Goal: Task Accomplishment & Management: Manage account settings

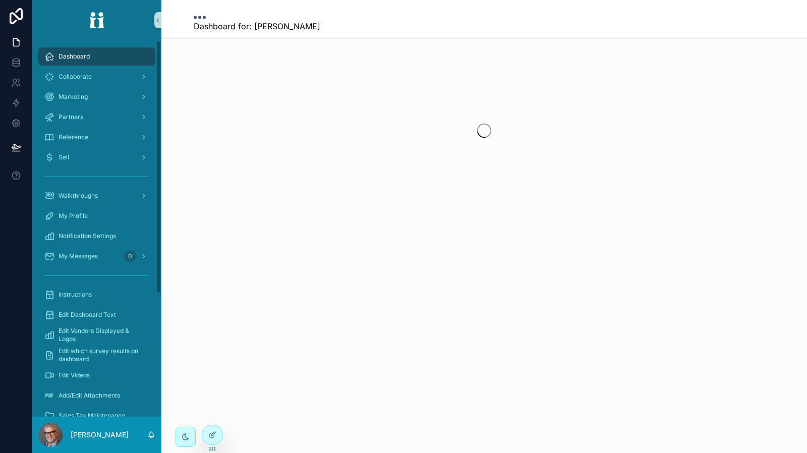
click at [82, 428] on div "[PERSON_NAME]" at bounding box center [96, 435] width 129 height 36
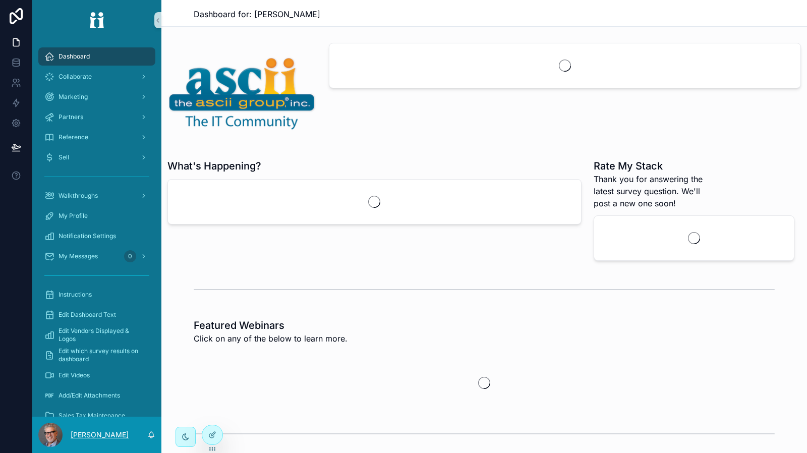
click at [82, 434] on p "[PERSON_NAME]" at bounding box center [100, 435] width 58 height 10
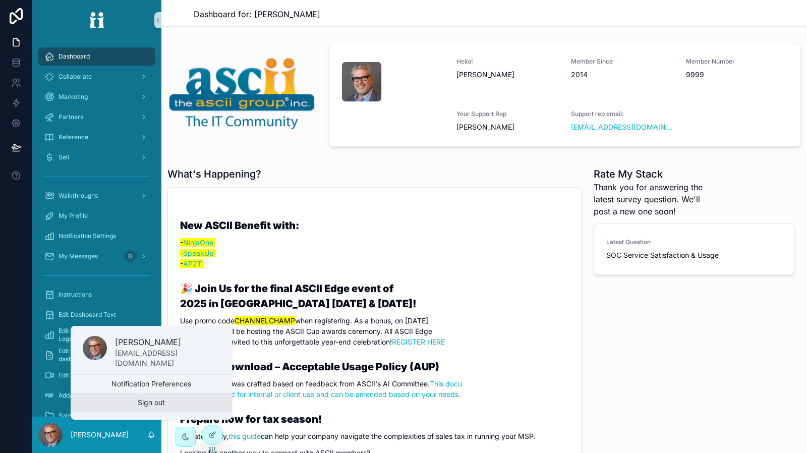
click at [130, 401] on button "Sign out" at bounding box center [151, 402] width 161 height 18
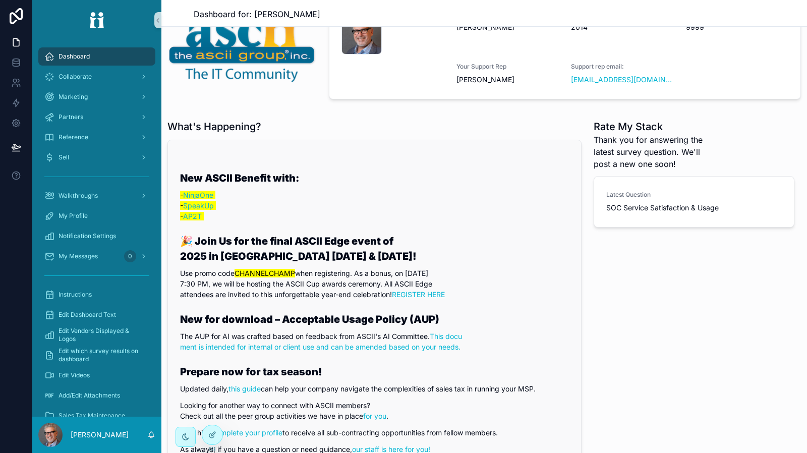
scroll to position [50, 0]
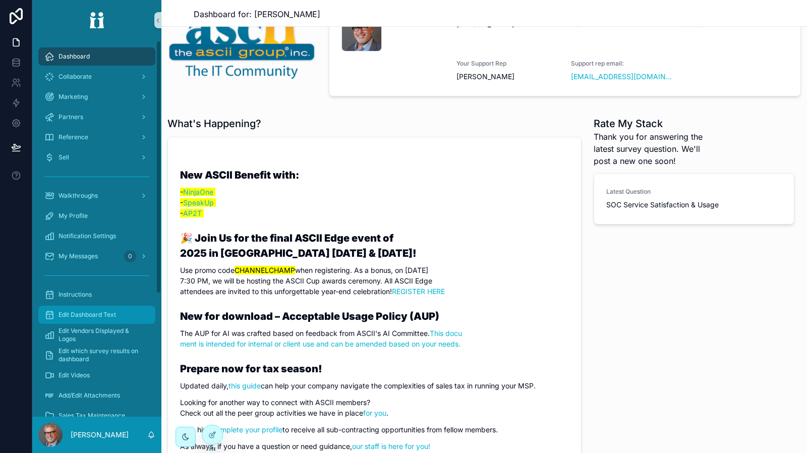
click at [108, 310] on div "Edit Dashboard Text" at bounding box center [96, 315] width 105 height 16
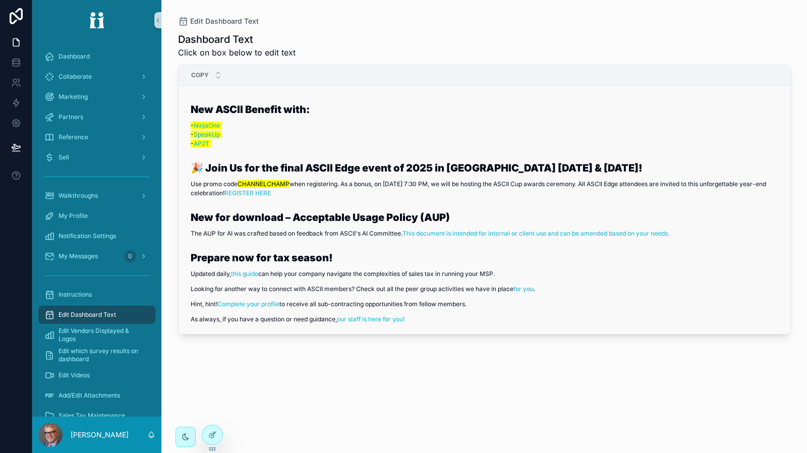
click at [621, 135] on p "- NinjaOne - SpeakUp - AP2T" at bounding box center [489, 134] width 596 height 27
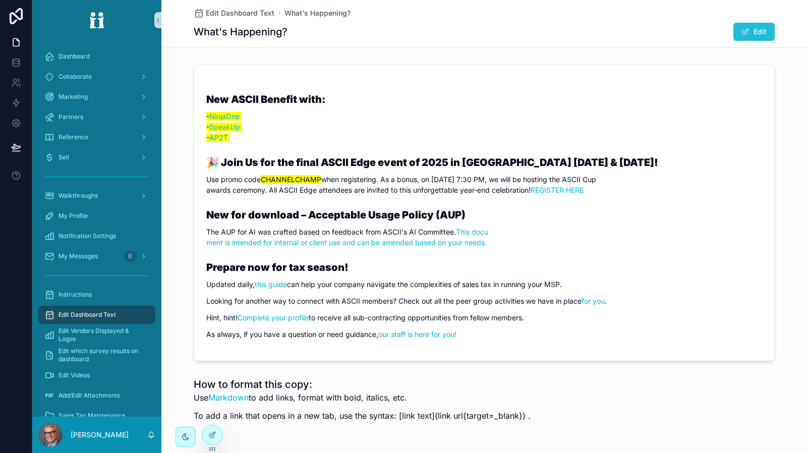
click at [741, 34] on span "scrollable content" at bounding box center [745, 32] width 8 height 8
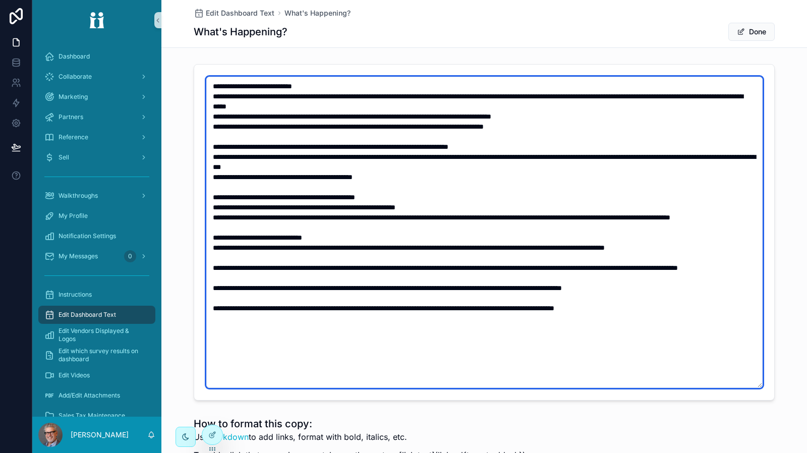
click at [431, 126] on textarea "scrollable content" at bounding box center [484, 232] width 556 height 311
click at [248, 125] on textarea "scrollable content" at bounding box center [484, 232] width 556 height 311
paste textarea "**********"
drag, startPoint x: 288, startPoint y: 127, endPoint x: 287, endPoint y: 135, distance: 8.1
click at [288, 127] on textarea "scrollable content" at bounding box center [484, 232] width 556 height 311
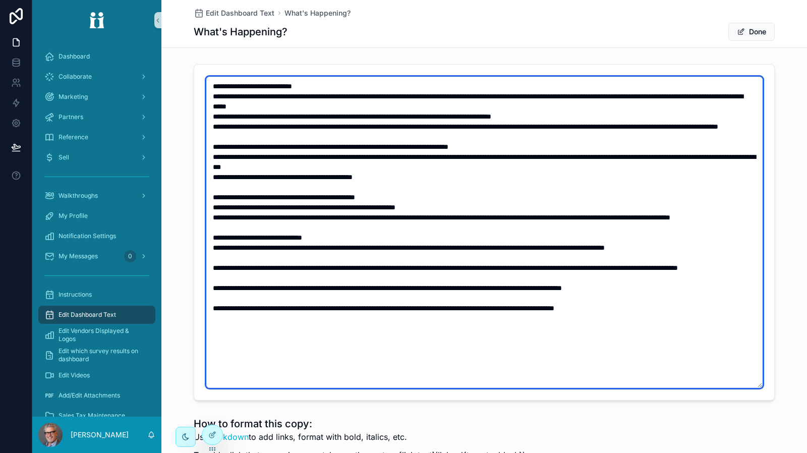
drag, startPoint x: 552, startPoint y: 127, endPoint x: 550, endPoint y: 138, distance: 11.7
click at [552, 127] on textarea "scrollable content" at bounding box center [484, 232] width 556 height 311
type textarea "**********"
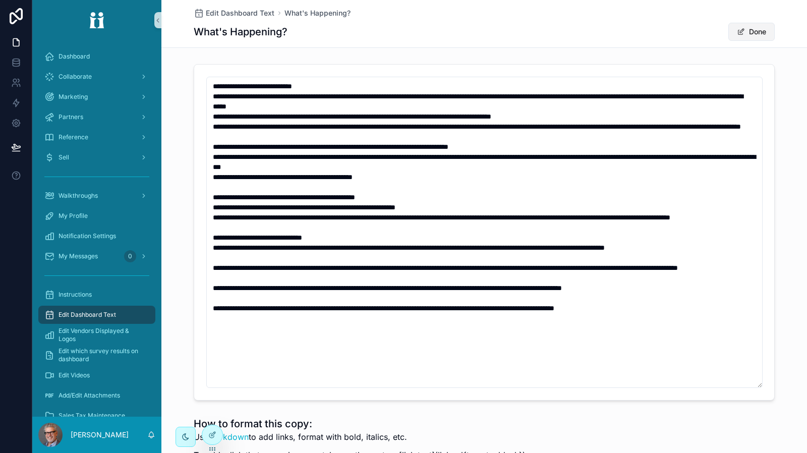
click at [749, 28] on button "Done" at bounding box center [751, 32] width 46 height 18
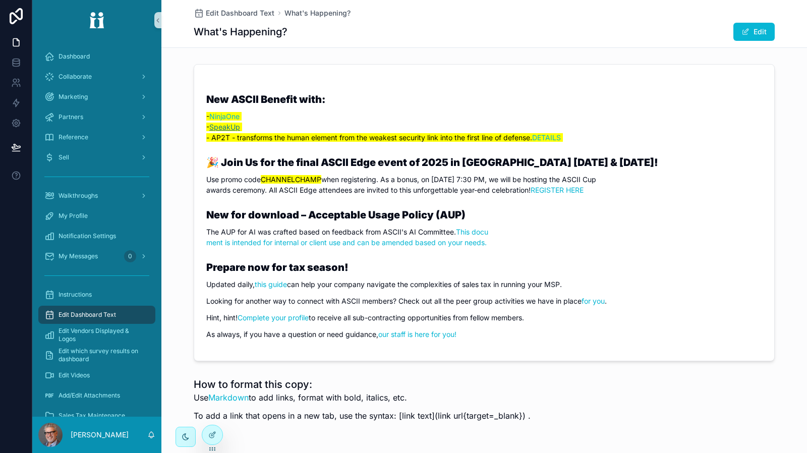
click at [216, 127] on link "SpeakUp" at bounding box center [224, 127] width 31 height 9
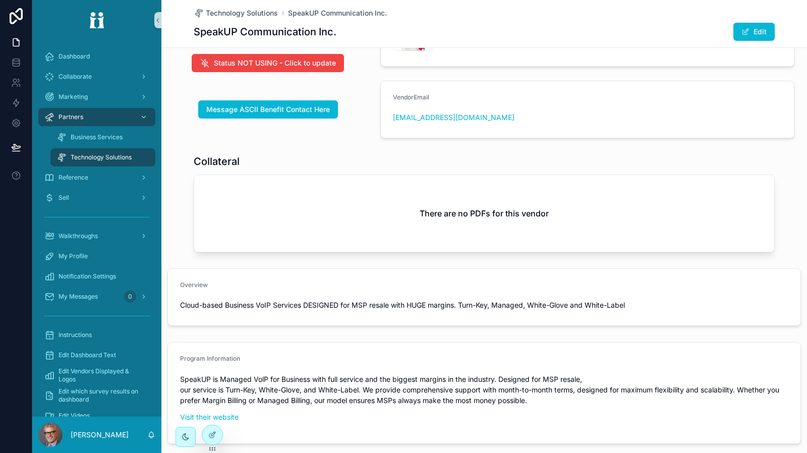
scroll to position [151, 0]
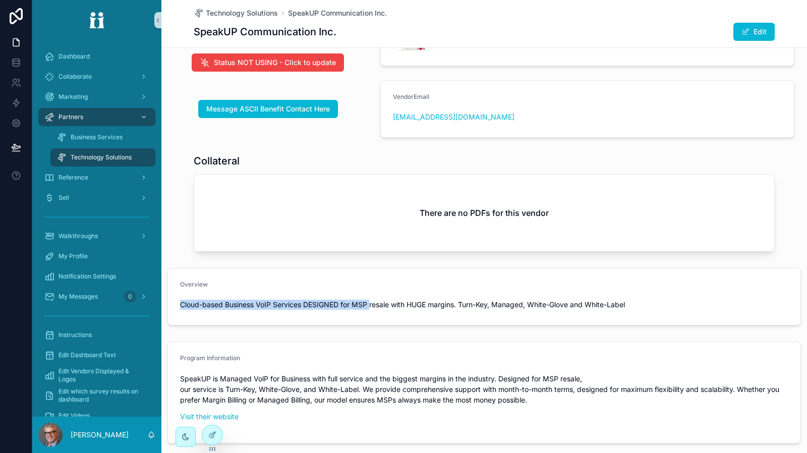
drag, startPoint x: 369, startPoint y: 303, endPoint x: 180, endPoint y: 308, distance: 189.7
click at [180, 308] on span "Cloud-based Business VoIP Services DESIGNED for MSP resale with HUGE margins. T…" at bounding box center [484, 305] width 608 height 10
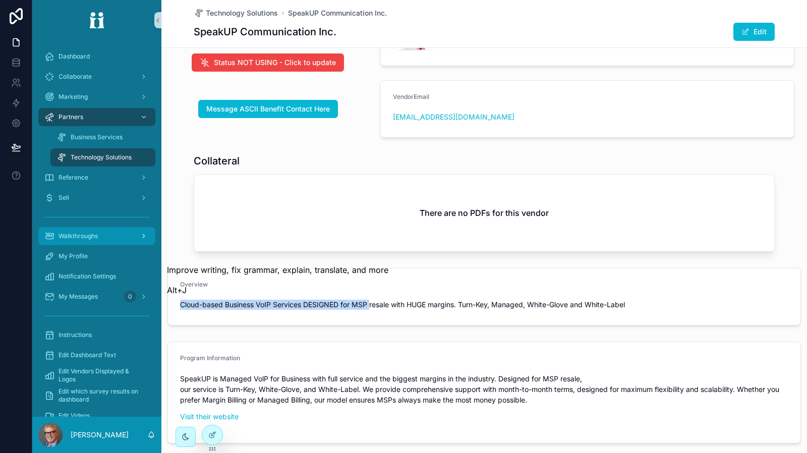
copy span "Cloud-based Business VoIP Services DESIGNED for MSP"
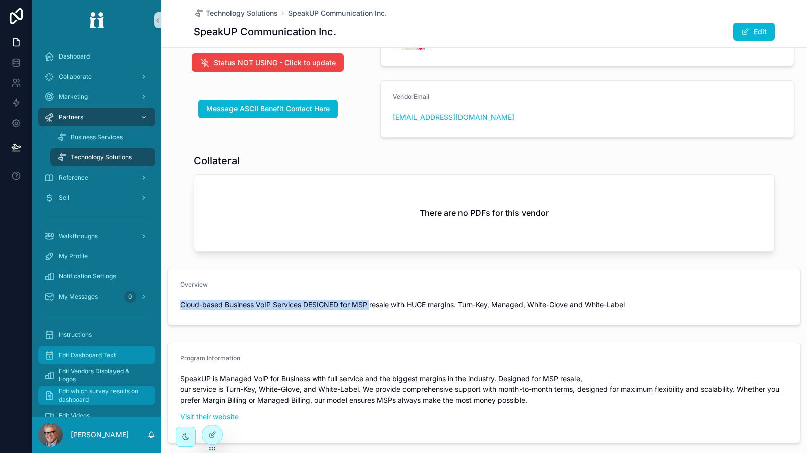
click at [102, 357] on span "Edit Dashboard Text" at bounding box center [86, 355] width 57 height 8
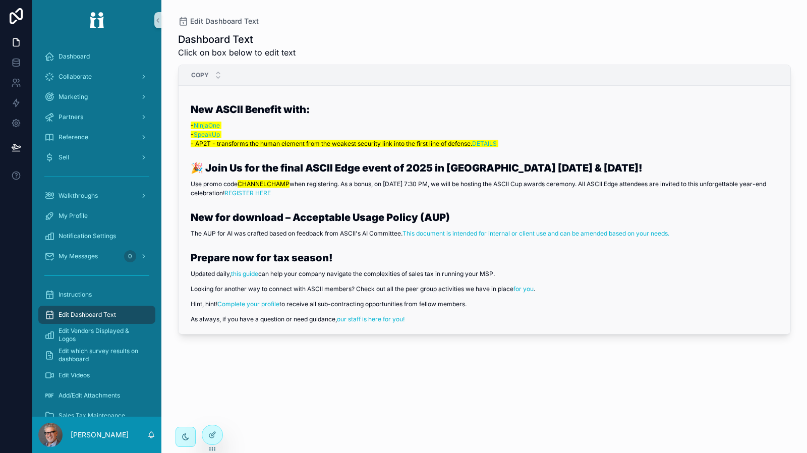
click at [733, 112] on h3 "New ASCII Benefit with:" at bounding box center [489, 109] width 596 height 15
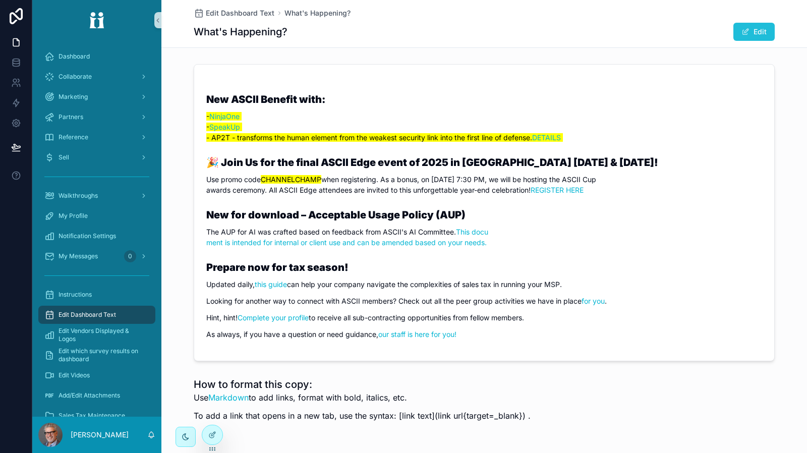
click at [752, 32] on button "Edit" at bounding box center [753, 32] width 41 height 18
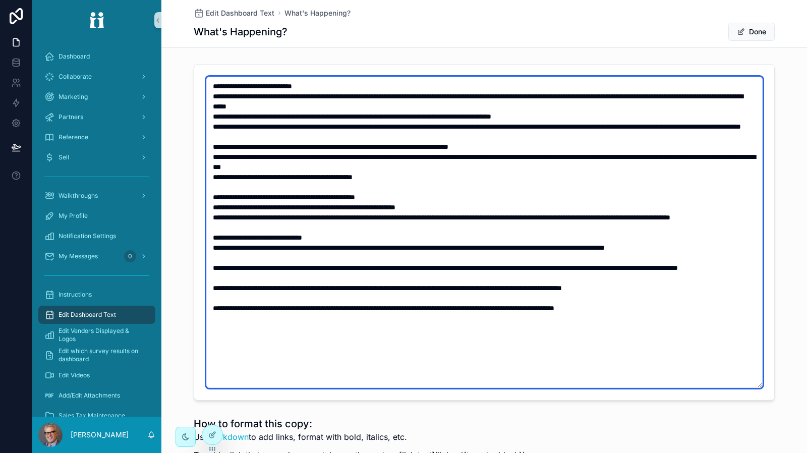
click at [262, 114] on textarea "scrollable content" at bounding box center [484, 232] width 556 height 311
click at [262, 115] on textarea "scrollable content" at bounding box center [484, 232] width 556 height 311
click at [260, 115] on textarea "scrollable content" at bounding box center [484, 232] width 556 height 311
drag, startPoint x: 242, startPoint y: 126, endPoint x: 243, endPoint y: 132, distance: 5.6
click at [242, 126] on textarea "scrollable content" at bounding box center [484, 232] width 556 height 311
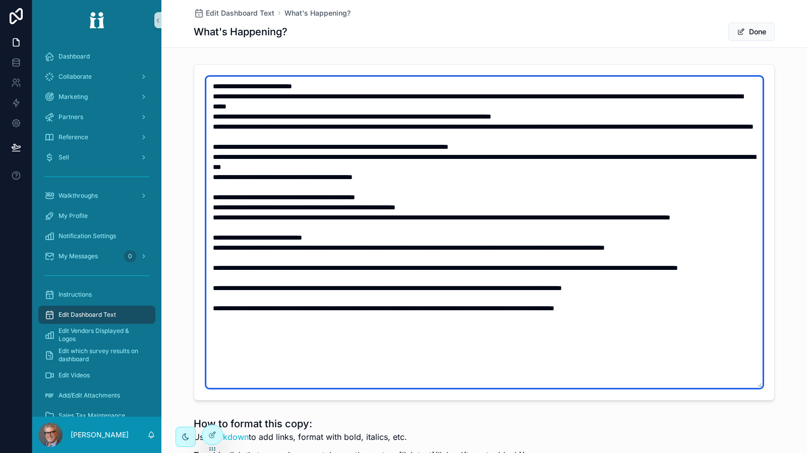
click at [259, 116] on textarea "scrollable content" at bounding box center [484, 232] width 556 height 311
click at [260, 117] on textarea "scrollable content" at bounding box center [484, 232] width 556 height 311
paste textarea "**********"
click at [576, 134] on textarea "scrollable content" at bounding box center [484, 232] width 556 height 311
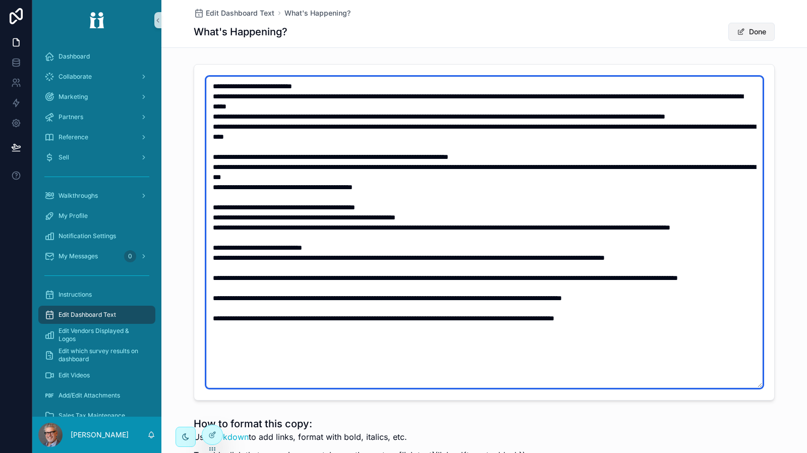
type textarea "**********"
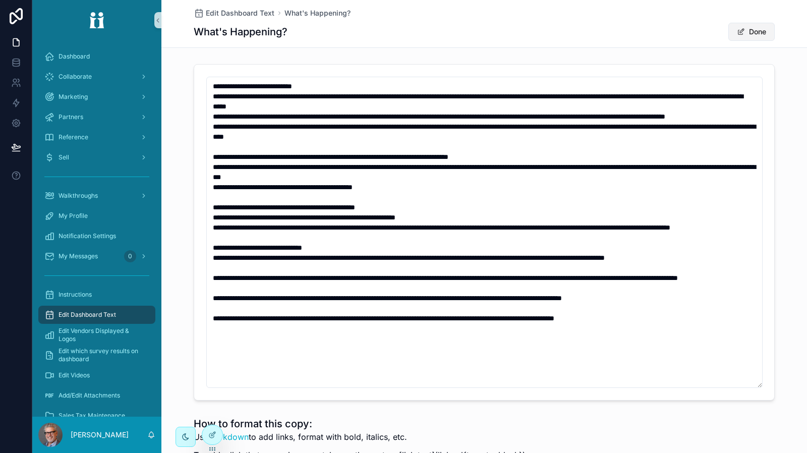
click at [737, 30] on span "scrollable content" at bounding box center [741, 32] width 8 height 8
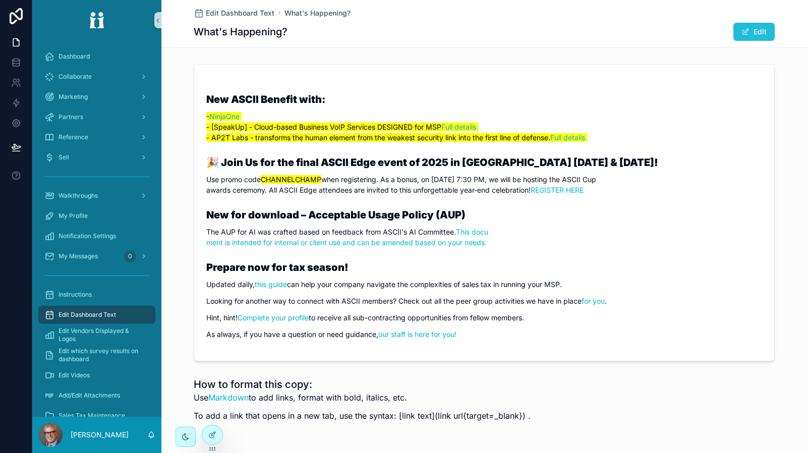
click at [752, 34] on button "Edit" at bounding box center [753, 32] width 41 height 18
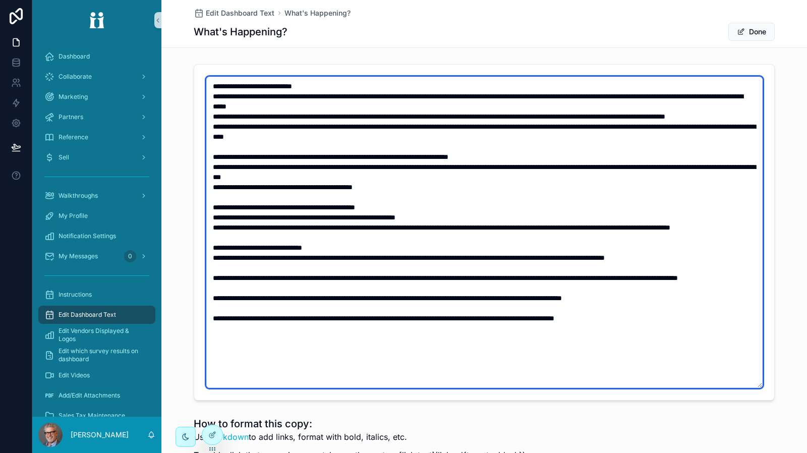
click at [228, 115] on textarea "scrollable content" at bounding box center [484, 232] width 556 height 311
type textarea "**********"
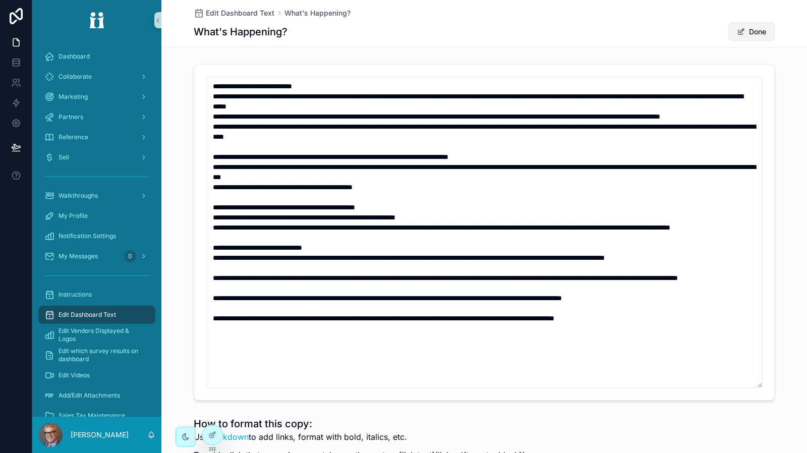
click at [747, 34] on button "Done" at bounding box center [751, 32] width 46 height 18
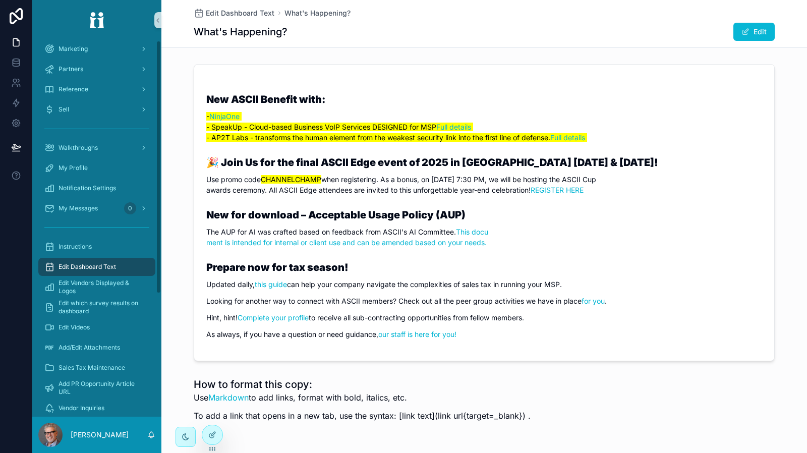
scroll to position [50, 0]
click at [98, 71] on div "Partners" at bounding box center [96, 66] width 105 height 16
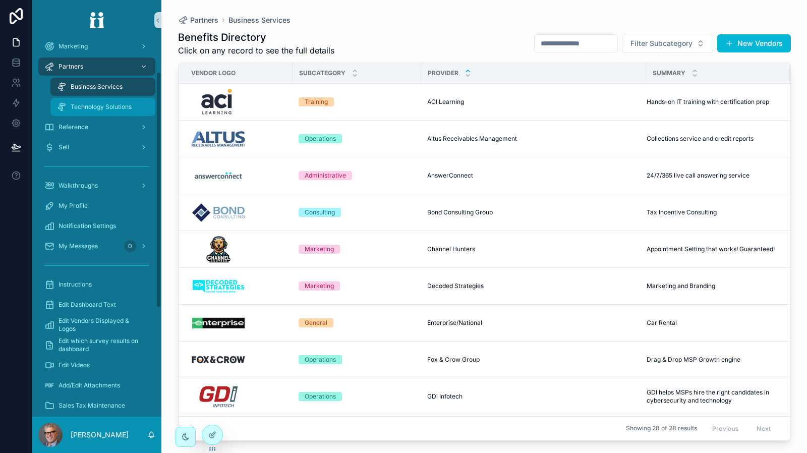
click at [100, 99] on div "Technology Solutions" at bounding box center [102, 107] width 93 height 16
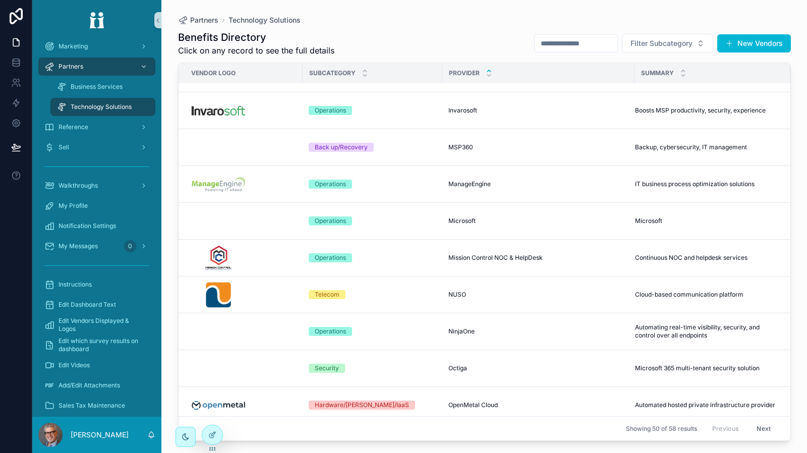
scroll to position [1113, 0]
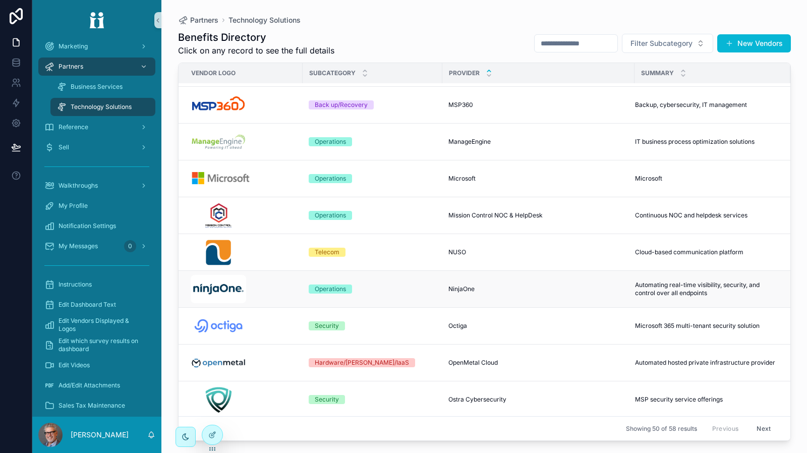
click at [245, 291] on img "scrollable content" at bounding box center [219, 289] width 56 height 28
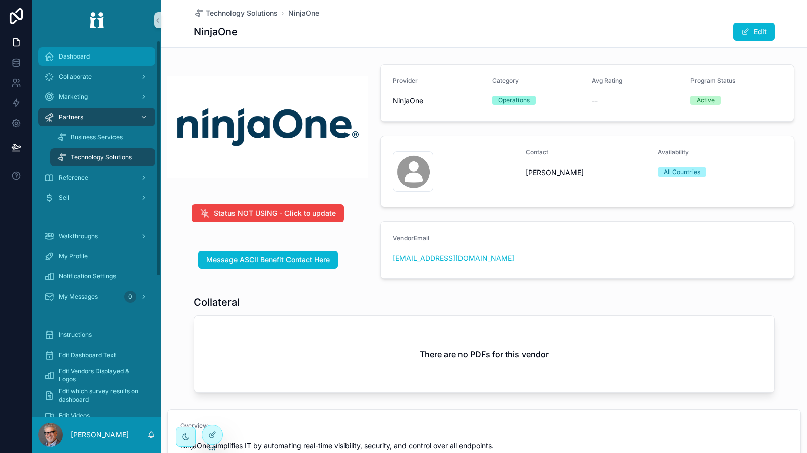
click at [83, 56] on span "Dashboard" at bounding box center [73, 56] width 31 height 8
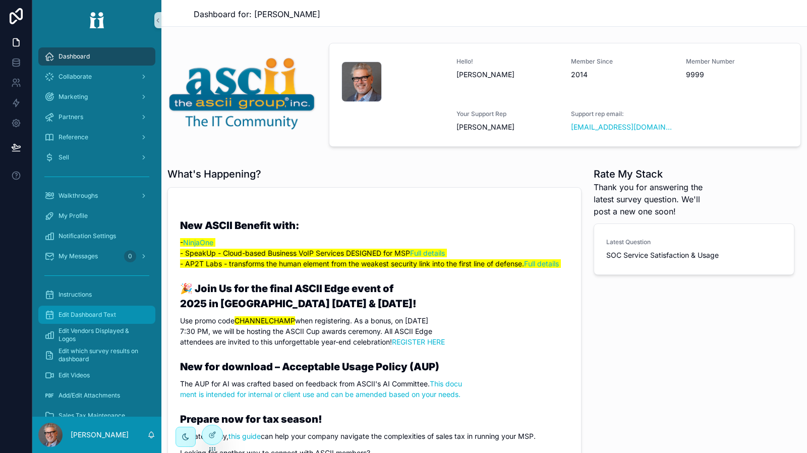
click at [116, 310] on div "Edit Dashboard Text" at bounding box center [96, 315] width 105 height 16
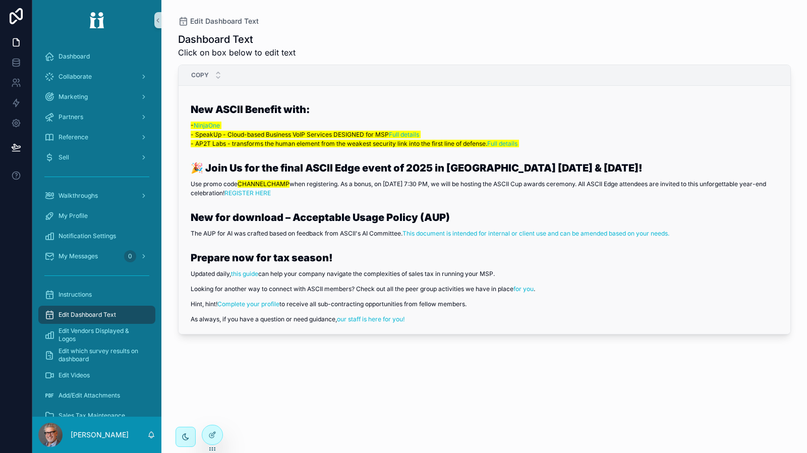
click at [672, 121] on p "- NinjaOne - SpeakUp - Cloud-based Business VoIP Services DESIGNED for MSP Full…" at bounding box center [489, 134] width 596 height 27
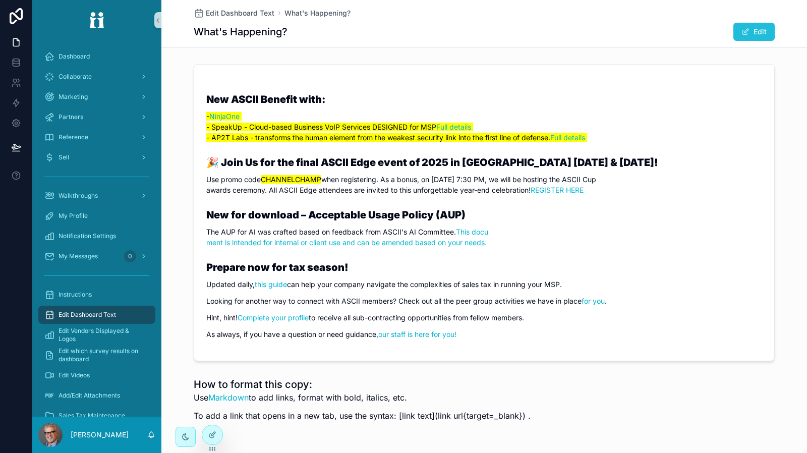
click at [748, 26] on button "Edit" at bounding box center [753, 32] width 41 height 18
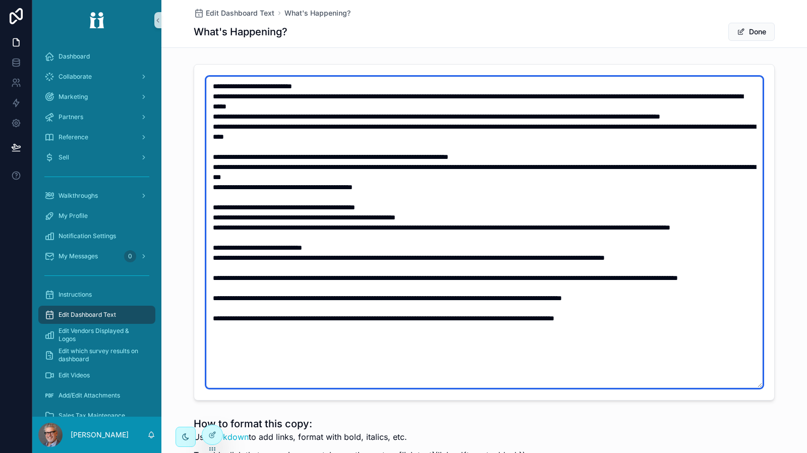
click at [405, 97] on textarea "scrollable content" at bounding box center [484, 232] width 556 height 311
drag, startPoint x: 729, startPoint y: 104, endPoint x: 264, endPoint y: 97, distance: 465.5
click at [264, 97] on textarea "scrollable content" at bounding box center [484, 232] width 556 height 311
paste textarea "scrollable content"
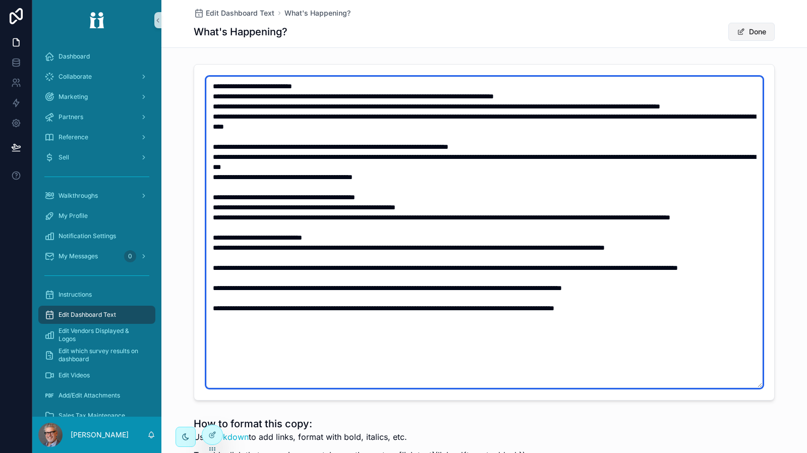
type textarea "**********"
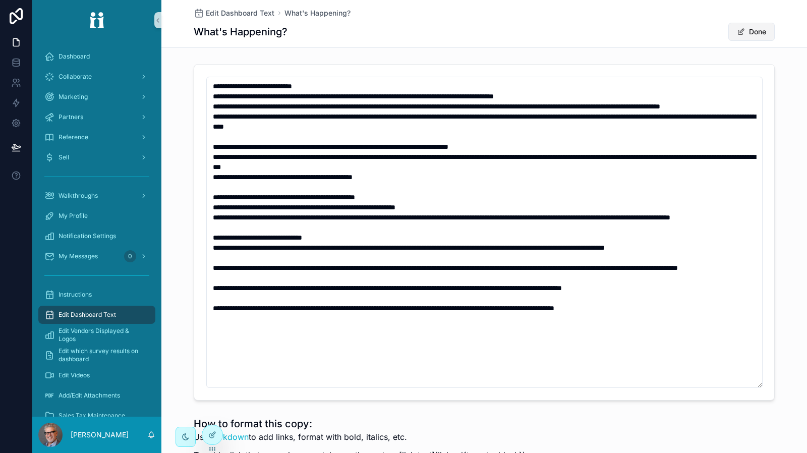
click at [752, 35] on button "Done" at bounding box center [751, 32] width 46 height 18
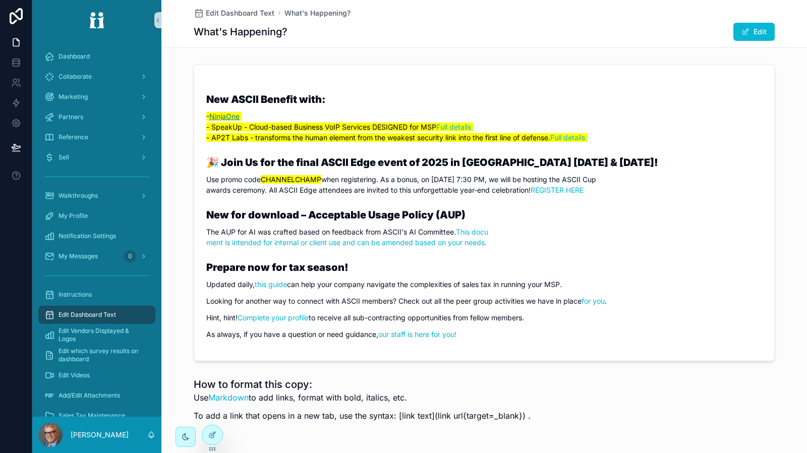
click at [227, 117] on link "NinjaOne" at bounding box center [224, 116] width 30 height 9
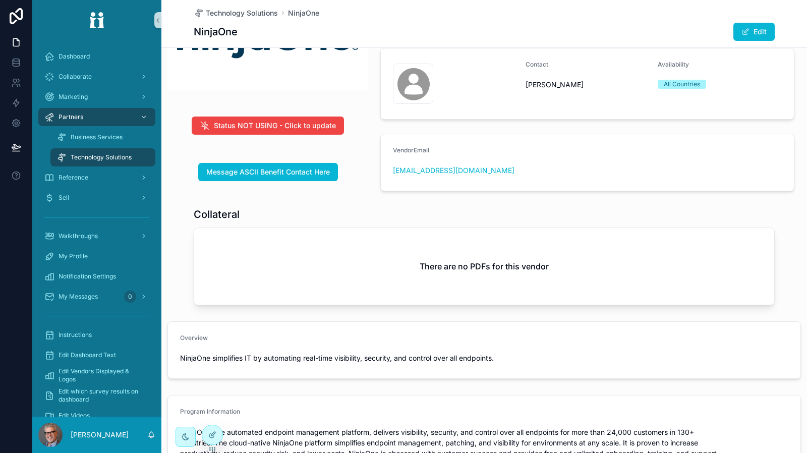
scroll to position [101, 0]
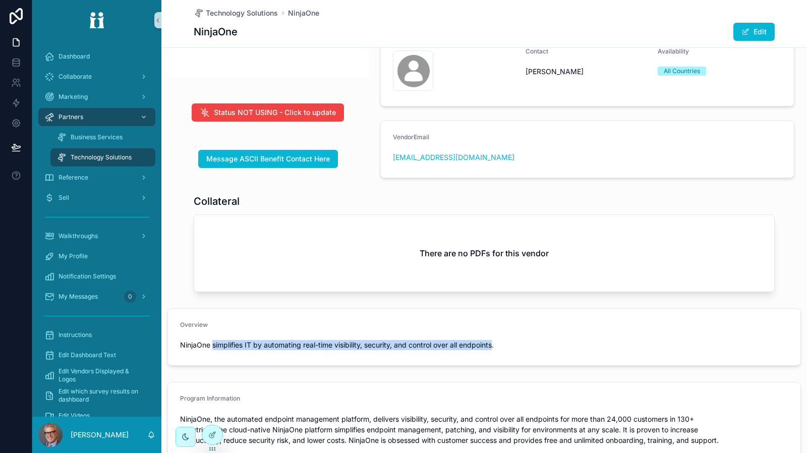
drag, startPoint x: 213, startPoint y: 343, endPoint x: 495, endPoint y: 343, distance: 281.9
click at [495, 343] on span "NinjaOne simplifies IT by automating real-time visibility, security, and contro…" at bounding box center [484, 345] width 608 height 10
copy span "simplifies IT by automating real-time visibility, security, and control over al…"
click at [85, 63] on div "Dashboard" at bounding box center [96, 56] width 105 height 16
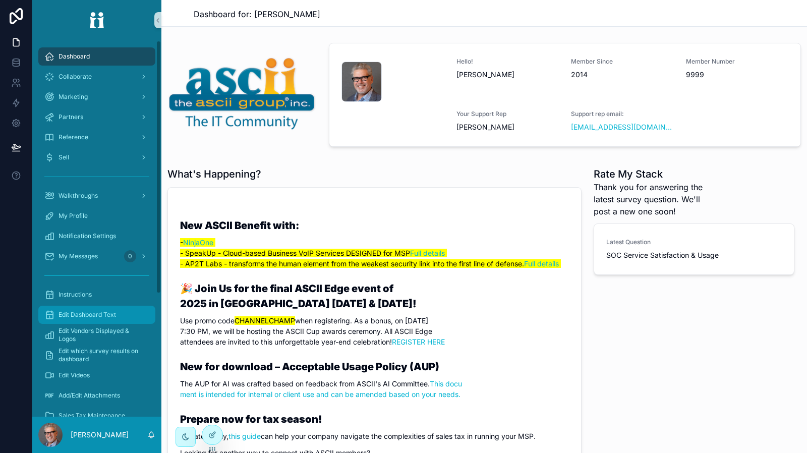
click at [87, 317] on span "Edit Dashboard Text" at bounding box center [86, 315] width 57 height 8
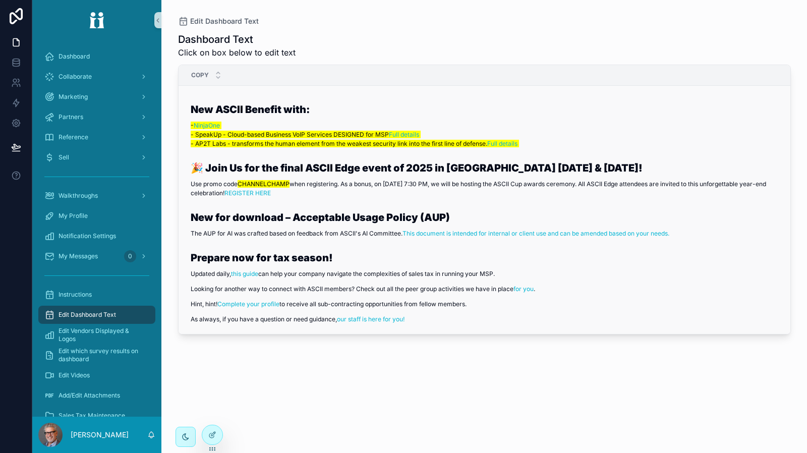
click at [673, 123] on p "- NinjaOne - SpeakUp - Cloud-based Business VoIP Services DESIGNED for MSP Full…" at bounding box center [489, 134] width 596 height 27
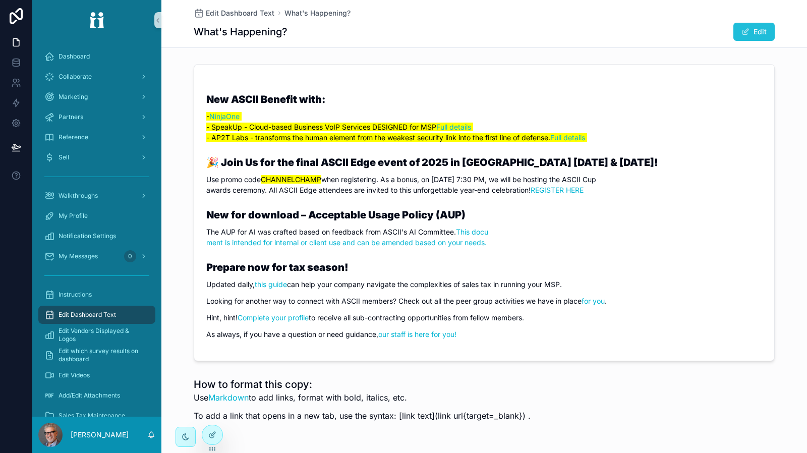
click at [751, 33] on button "Edit" at bounding box center [753, 32] width 41 height 18
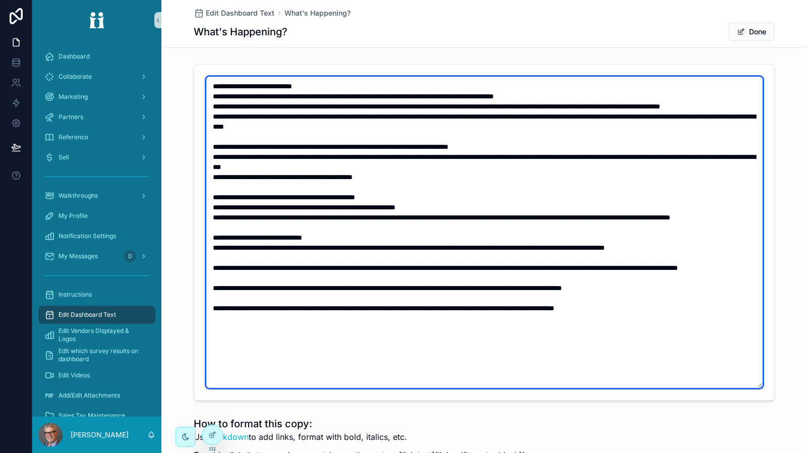
click at [286, 123] on textarea "scrollable content" at bounding box center [484, 232] width 556 height 311
click at [261, 95] on textarea "scrollable content" at bounding box center [484, 232] width 556 height 311
paste textarea "**********"
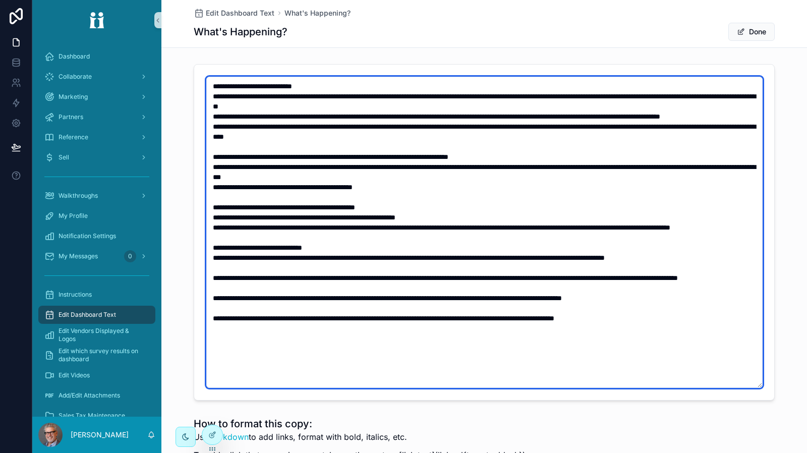
drag, startPoint x: 259, startPoint y: 94, endPoint x: 261, endPoint y: 115, distance: 21.3
click at [259, 94] on textarea "scrollable content" at bounding box center [484, 232] width 556 height 311
click at [580, 137] on textarea "scrollable content" at bounding box center [484, 232] width 556 height 311
click at [551, 97] on textarea "scrollable content" at bounding box center [484, 232] width 556 height 311
click at [575, 139] on textarea "scrollable content" at bounding box center [484, 232] width 556 height 311
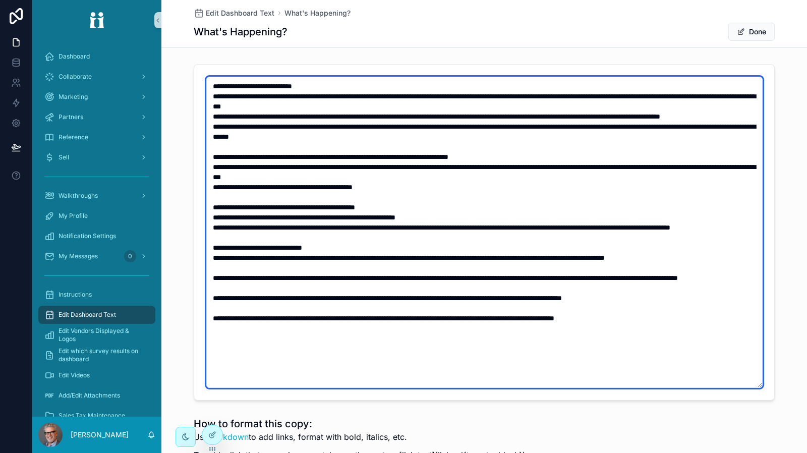
click at [461, 116] on textarea "scrollable content" at bounding box center [484, 232] width 556 height 311
type textarea "**********"
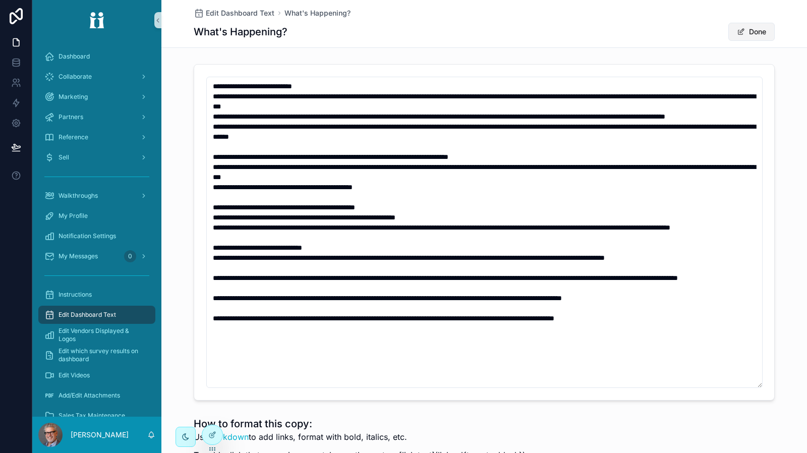
click at [754, 32] on button "Done" at bounding box center [751, 32] width 46 height 18
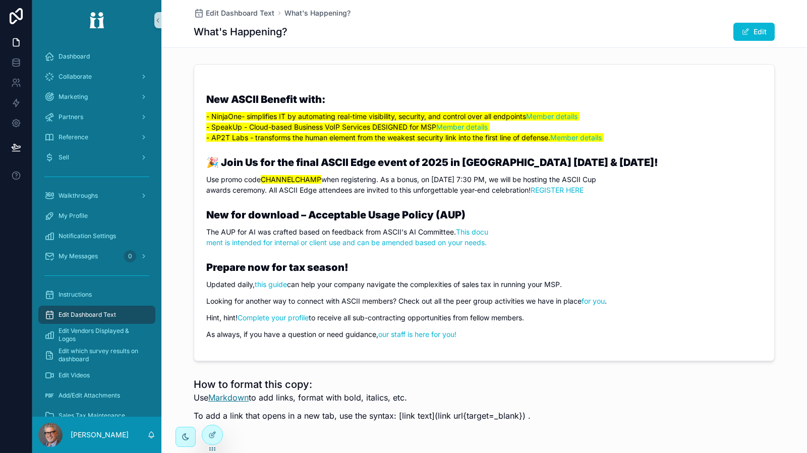
click at [225, 402] on link "Markdown" at bounding box center [228, 397] width 40 height 10
click at [737, 36] on button "Edit" at bounding box center [753, 32] width 41 height 18
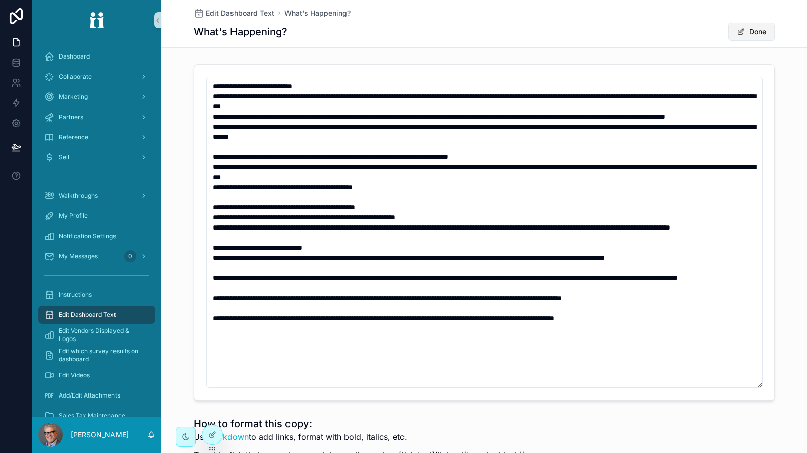
click at [742, 31] on button "Done" at bounding box center [751, 32] width 46 height 18
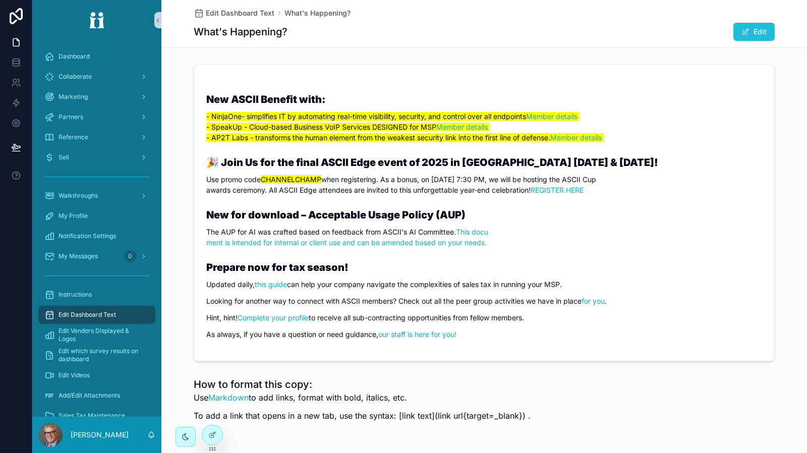
click at [744, 31] on span "scrollable content" at bounding box center [745, 32] width 8 height 8
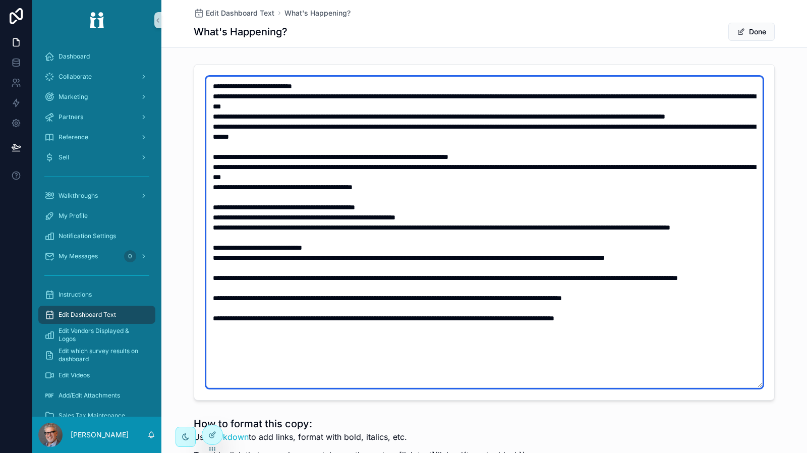
click at [221, 93] on textarea "scrollable content" at bounding box center [484, 232] width 556 height 311
paste textarea "*"
paste textarea "**"
type textarea "**********"
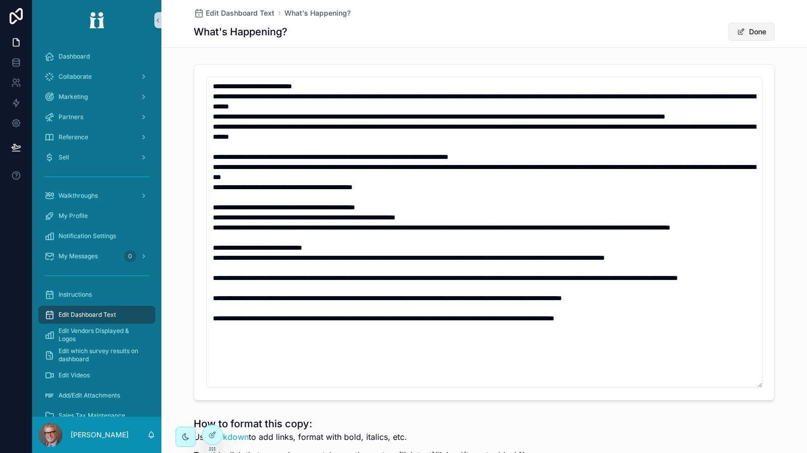
click at [737, 33] on span "scrollable content" at bounding box center [741, 32] width 8 height 8
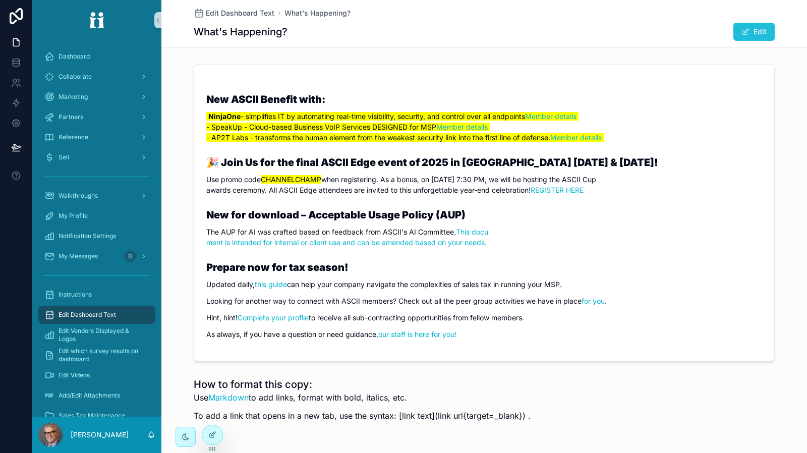
click at [742, 33] on span "scrollable content" at bounding box center [745, 32] width 8 height 8
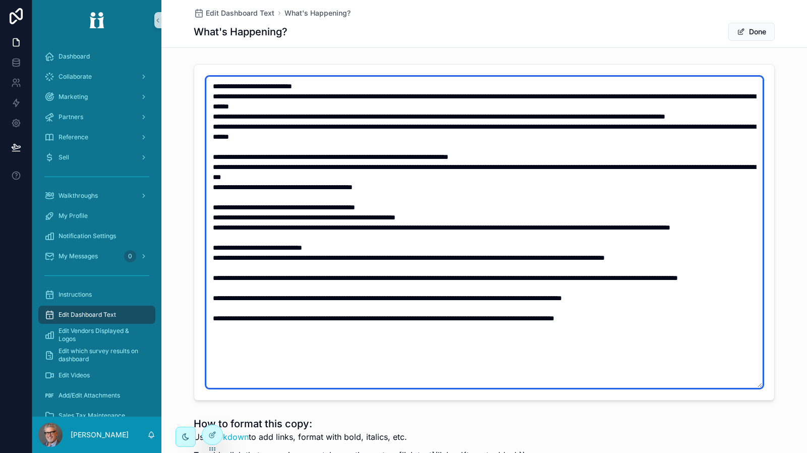
drag, startPoint x: 228, startPoint y: 96, endPoint x: 221, endPoint y: 94, distance: 7.8
click at [221, 94] on textarea "scrollable content" at bounding box center [484, 232] width 556 height 311
click at [226, 114] on textarea "scrollable content" at bounding box center [484, 232] width 556 height 311
paste textarea "**"
click at [261, 114] on textarea "scrollable content" at bounding box center [484, 232] width 556 height 311
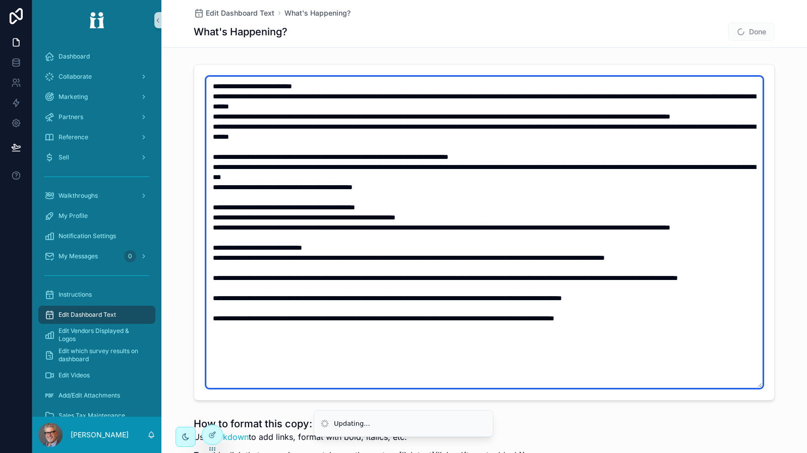
paste textarea "**"
click at [225, 136] on textarea "scrollable content" at bounding box center [484, 232] width 556 height 311
paste textarea "**"
click at [267, 135] on textarea "scrollable content" at bounding box center [484, 232] width 556 height 311
paste textarea "**"
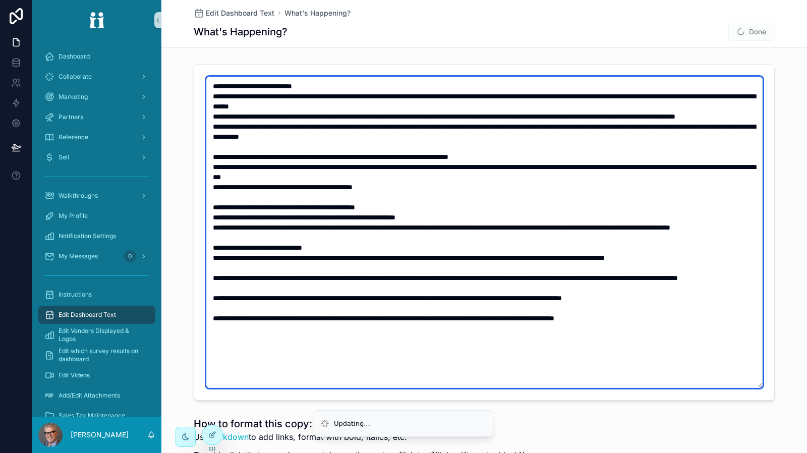
type textarea "**********"
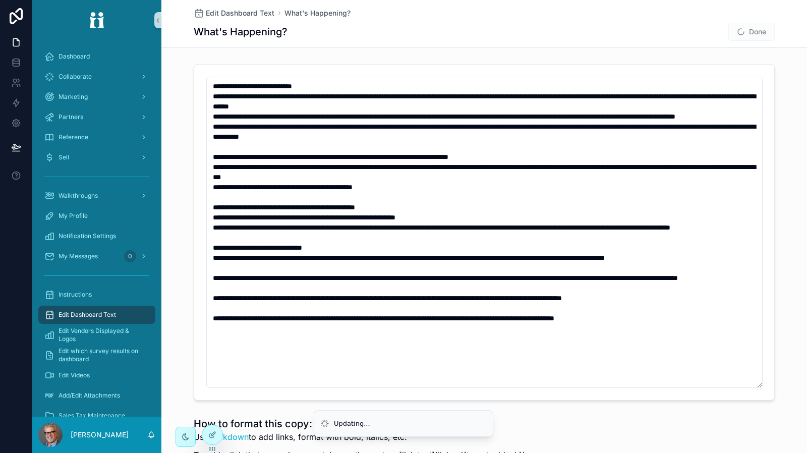
click at [744, 32] on span "Done" at bounding box center [751, 32] width 46 height 18
click at [744, 31] on button "Done" at bounding box center [751, 32] width 46 height 18
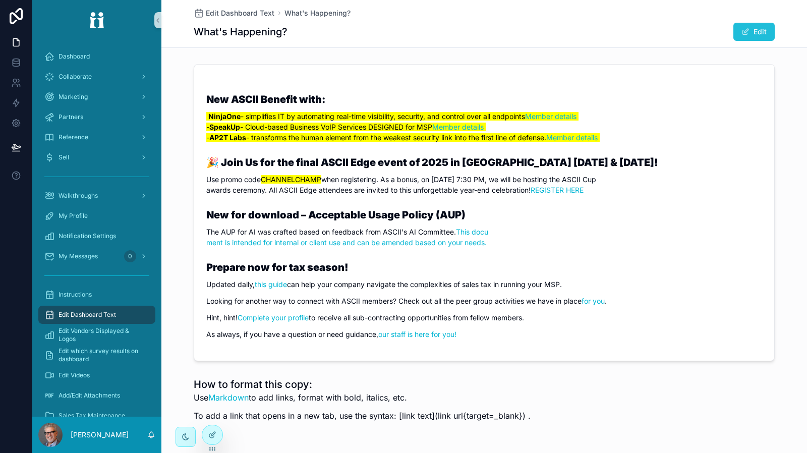
click at [742, 34] on span "scrollable content" at bounding box center [745, 32] width 8 height 8
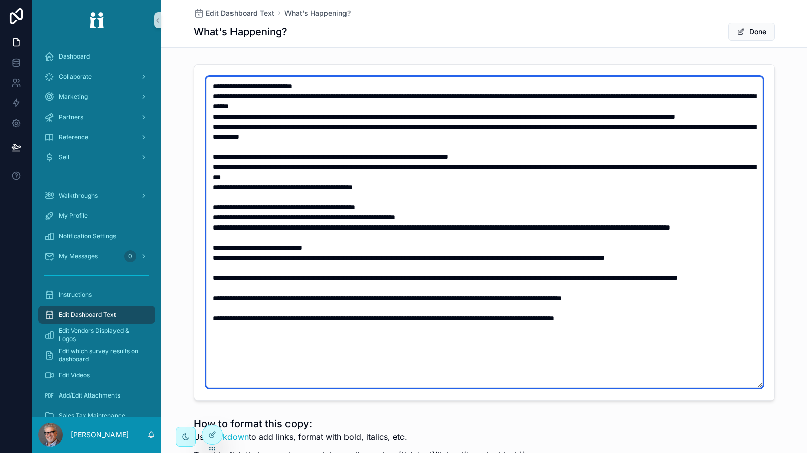
click at [221, 117] on textarea "scrollable content" at bounding box center [484, 232] width 556 height 311
click at [220, 140] on textarea "scrollable content" at bounding box center [484, 232] width 556 height 311
type textarea "**********"
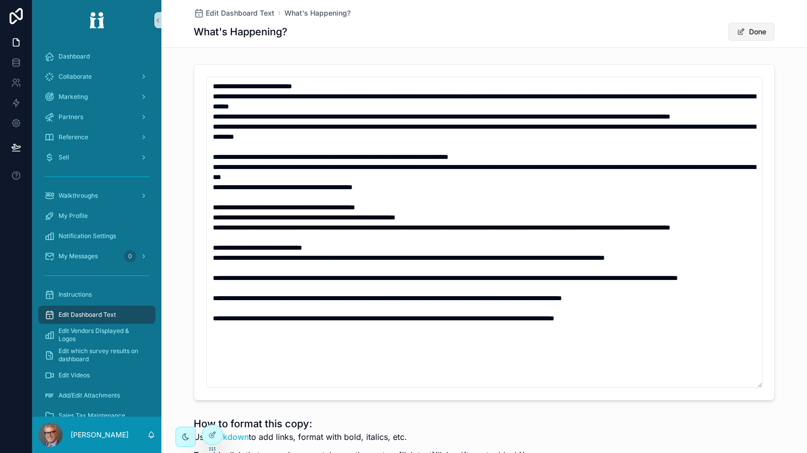
click at [751, 31] on button "Done" at bounding box center [751, 32] width 46 height 18
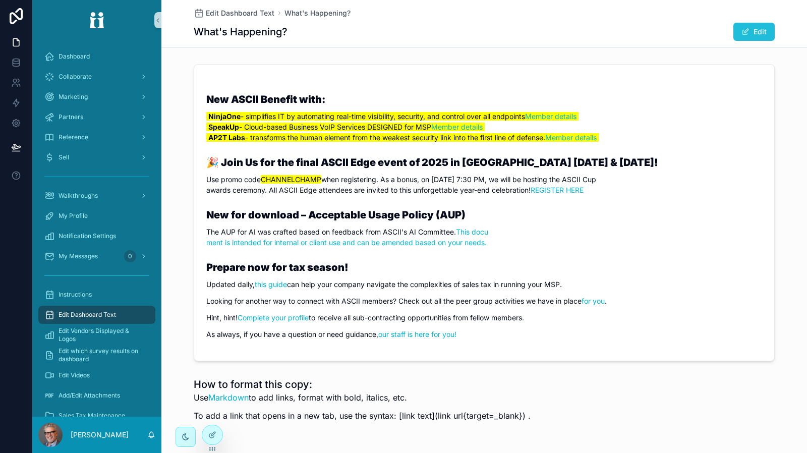
click at [752, 35] on button "Edit" at bounding box center [753, 32] width 41 height 18
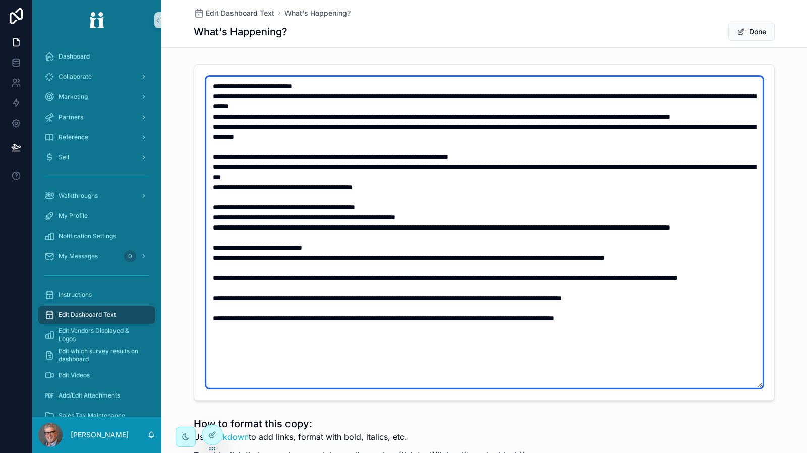
click at [556, 97] on textarea "scrollable content" at bounding box center [484, 232] width 556 height 311
click at [576, 136] on textarea "scrollable content" at bounding box center [484, 232] width 556 height 311
click at [458, 113] on textarea "scrollable content" at bounding box center [484, 232] width 556 height 311
click at [593, 96] on textarea "scrollable content" at bounding box center [484, 232] width 556 height 311
click at [497, 113] on textarea "scrollable content" at bounding box center [484, 232] width 556 height 311
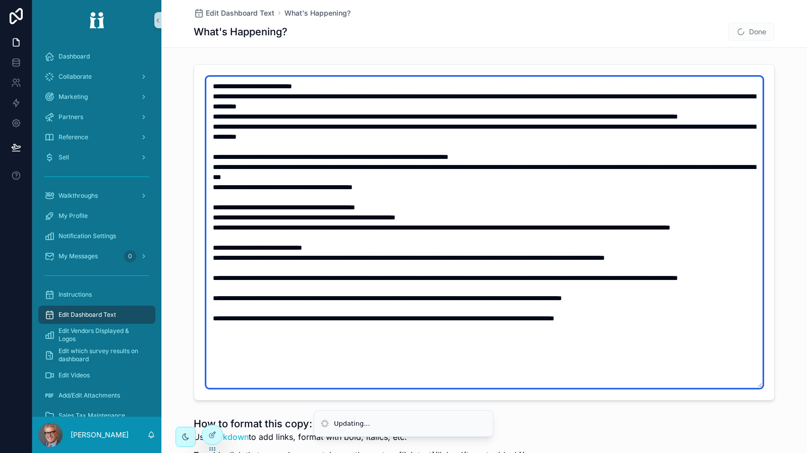
click at [611, 137] on textarea "scrollable content" at bounding box center [484, 232] width 556 height 311
click at [498, 116] on textarea "scrollable content" at bounding box center [484, 232] width 556 height 311
click at [498, 117] on textarea "scrollable content" at bounding box center [484, 232] width 556 height 311
click at [497, 117] on textarea "scrollable content" at bounding box center [484, 232] width 556 height 311
click at [612, 135] on textarea "scrollable content" at bounding box center [484, 232] width 556 height 311
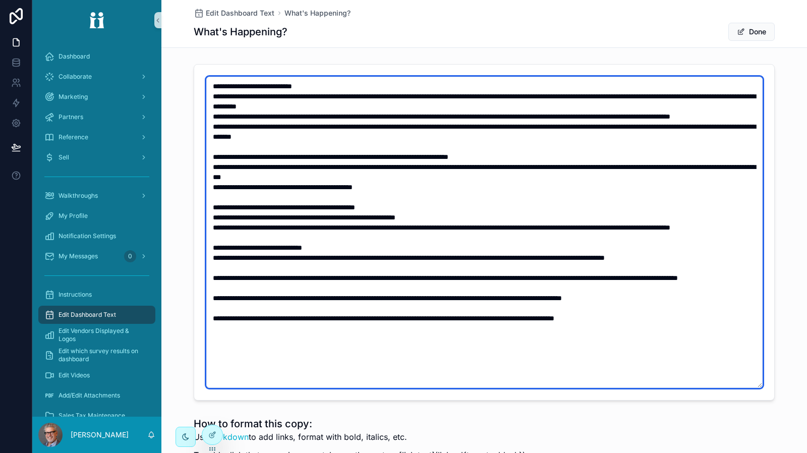
drag, startPoint x: 589, startPoint y: 96, endPoint x: 583, endPoint y: 105, distance: 10.8
click at [589, 96] on textarea "scrollable content" at bounding box center [484, 232] width 556 height 311
type textarea "**********"
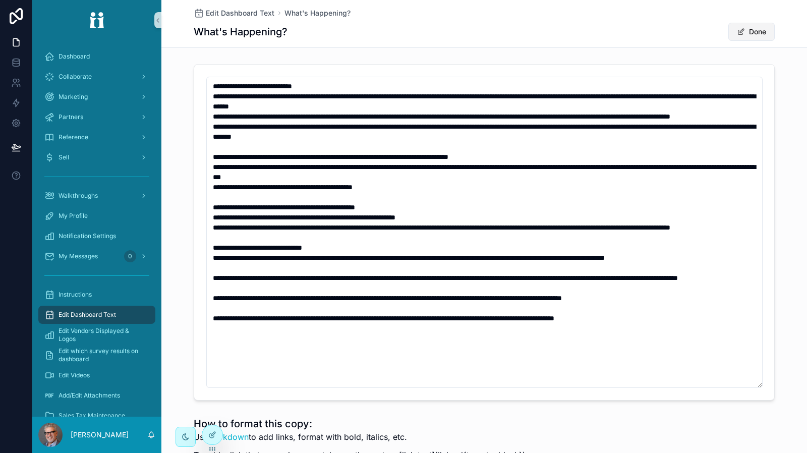
click at [756, 35] on button "Done" at bounding box center [751, 32] width 46 height 18
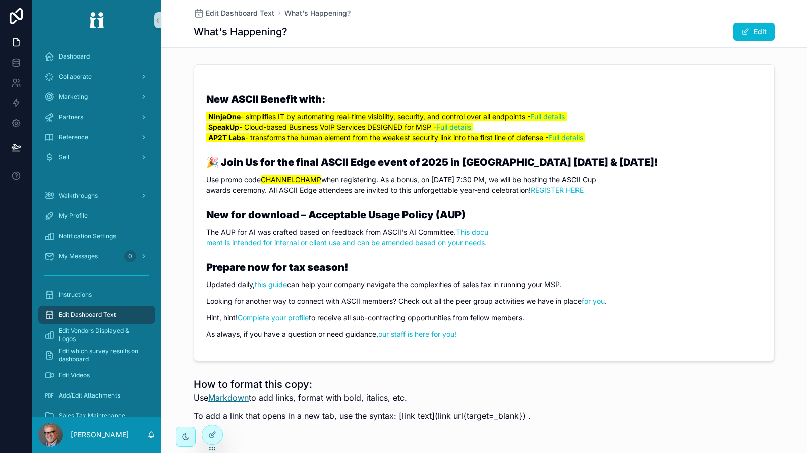
click at [233, 402] on link "Markdown" at bounding box center [228, 397] width 40 height 10
click at [749, 30] on button "Edit" at bounding box center [753, 32] width 41 height 18
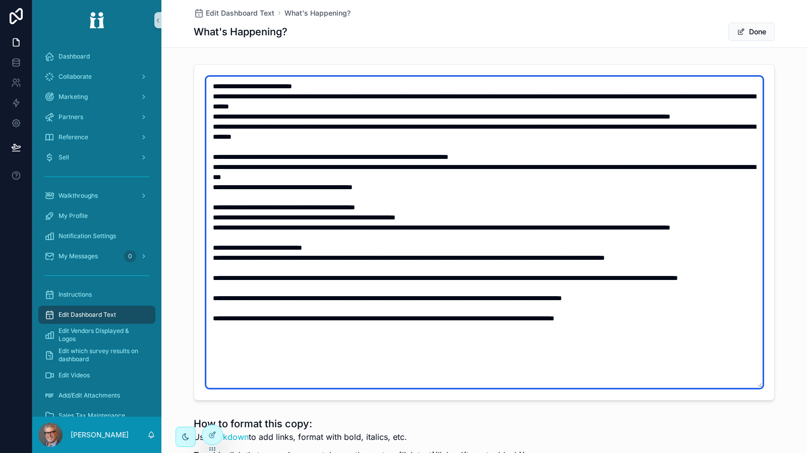
drag, startPoint x: 221, startPoint y: 94, endPoint x: 208, endPoint y: 94, distance: 12.6
click at [208, 94] on textarea "scrollable content" at bounding box center [484, 232] width 556 height 311
click at [550, 97] on textarea "scrollable content" at bounding box center [484, 232] width 556 height 311
paste textarea "***"
drag, startPoint x: 541, startPoint y: 108, endPoint x: 536, endPoint y: 110, distance: 5.3
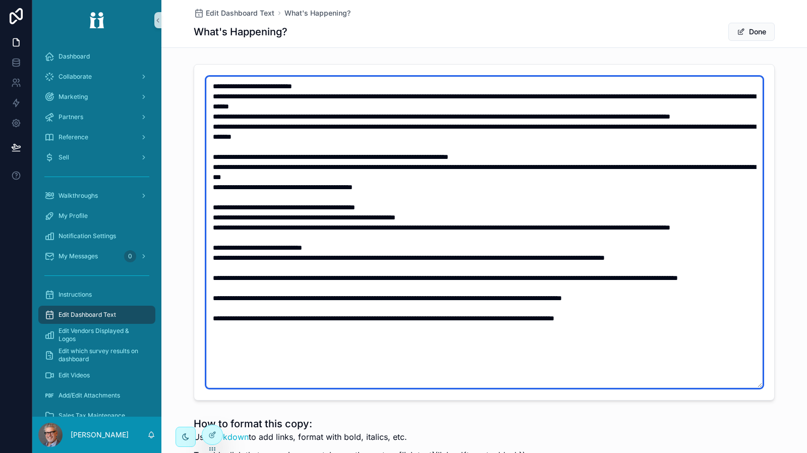
click at [536, 110] on textarea "scrollable content" at bounding box center [484, 232] width 556 height 311
drag, startPoint x: 219, startPoint y: 116, endPoint x: 206, endPoint y: 115, distance: 12.6
click at [206, 115] on textarea "scrollable content" at bounding box center [484, 232] width 556 height 311
click at [455, 115] on textarea "scrollable content" at bounding box center [484, 232] width 556 height 311
click at [454, 116] on textarea "scrollable content" at bounding box center [484, 232] width 556 height 311
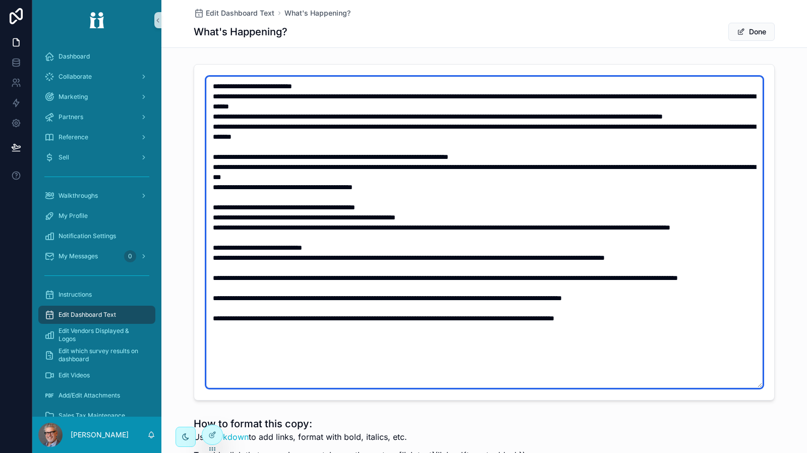
click at [456, 117] on textarea "scrollable content" at bounding box center [484, 232] width 556 height 311
paste textarea "***"
click at [452, 120] on textarea "scrollable content" at bounding box center [484, 232] width 556 height 311
drag, startPoint x: 220, startPoint y: 137, endPoint x: 202, endPoint y: 137, distance: 18.7
click at [212, 137] on textarea "scrollable content" at bounding box center [484, 232] width 556 height 311
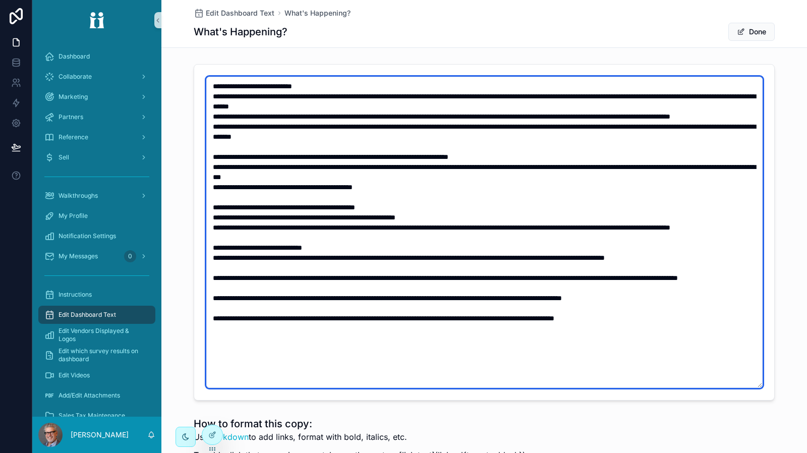
click at [230, 134] on textarea "scrollable content" at bounding box center [484, 232] width 556 height 311
drag, startPoint x: 220, startPoint y: 136, endPoint x: 206, endPoint y: 137, distance: 13.7
click at [206, 137] on textarea "scrollable content" at bounding box center [484, 232] width 556 height 311
click at [570, 137] on textarea "scrollable content" at bounding box center [484, 232] width 556 height 311
paste textarea "***"
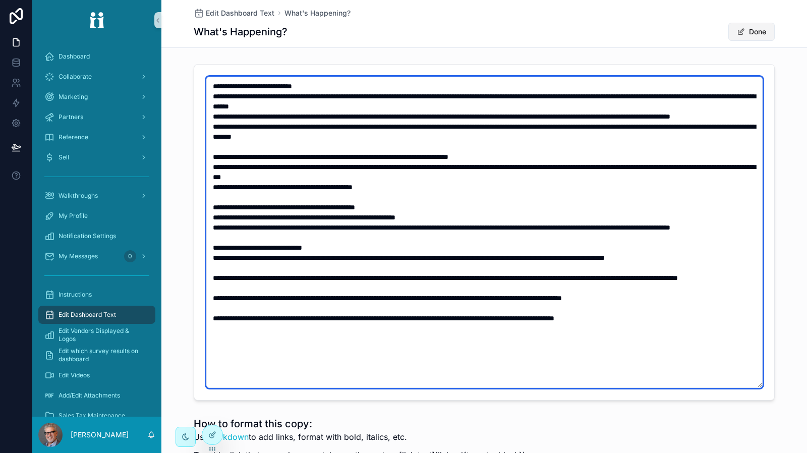
type textarea "**********"
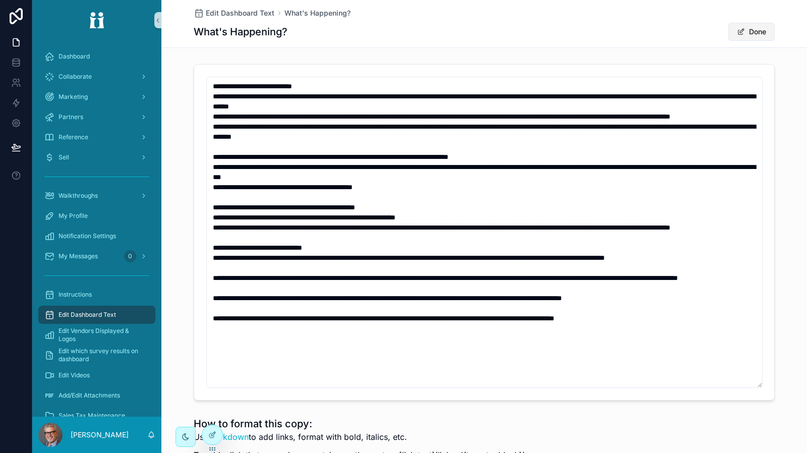
click at [751, 27] on button "Done" at bounding box center [751, 32] width 46 height 18
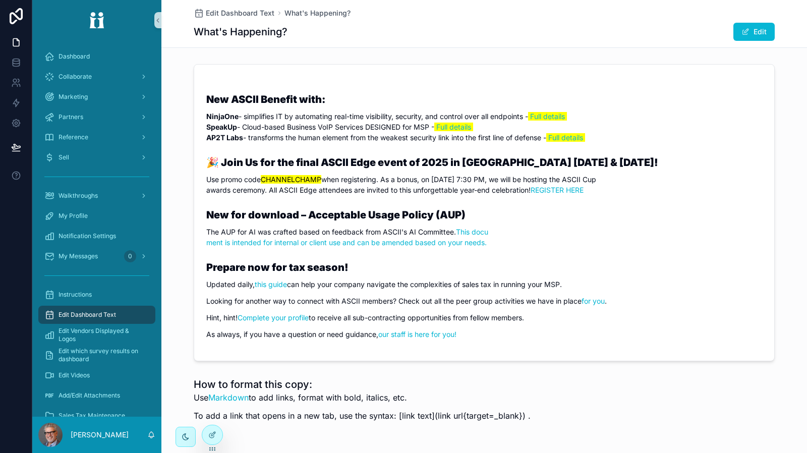
click at [742, 149] on div "New ASCII Benefit with: NinjaOne - simplifies IT by automating real-time visibi…" at bounding box center [484, 216] width 556 height 248
